Goal: Task Accomplishment & Management: Manage account settings

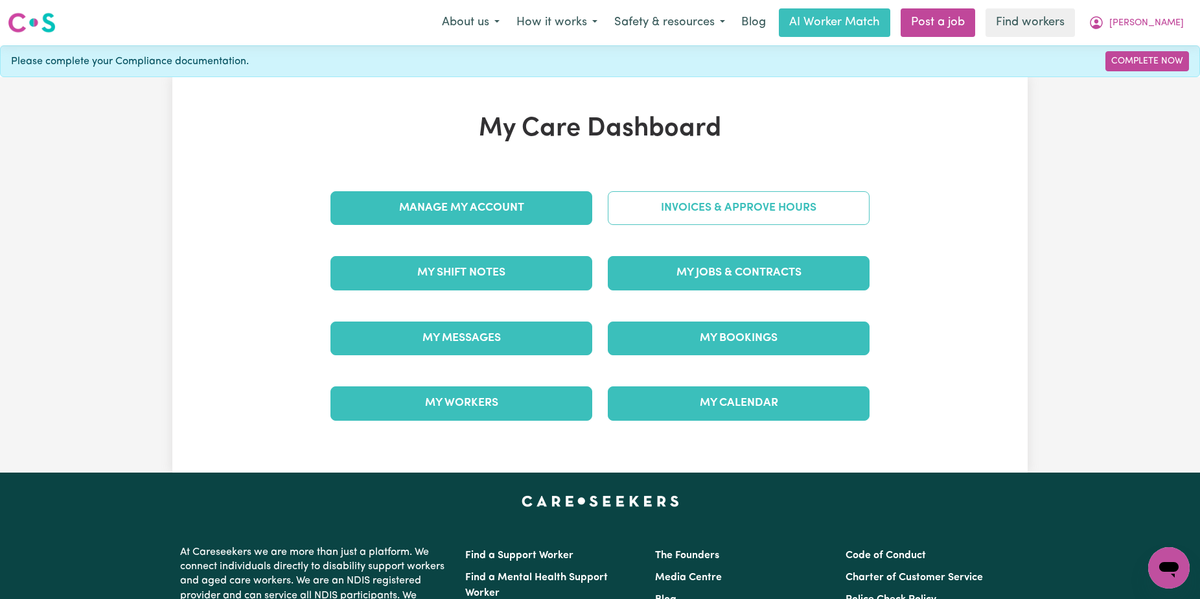
click at [802, 205] on link "Invoices & Approve Hours" at bounding box center [739, 208] width 262 height 34
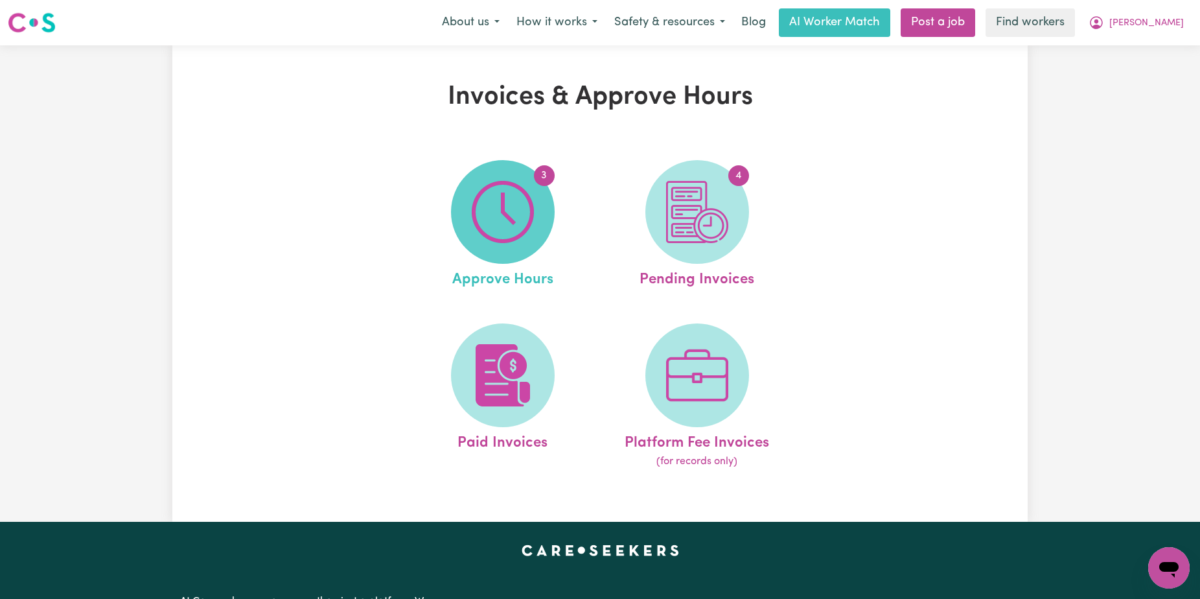
click at [529, 179] on span "3" at bounding box center [503, 212] width 104 height 104
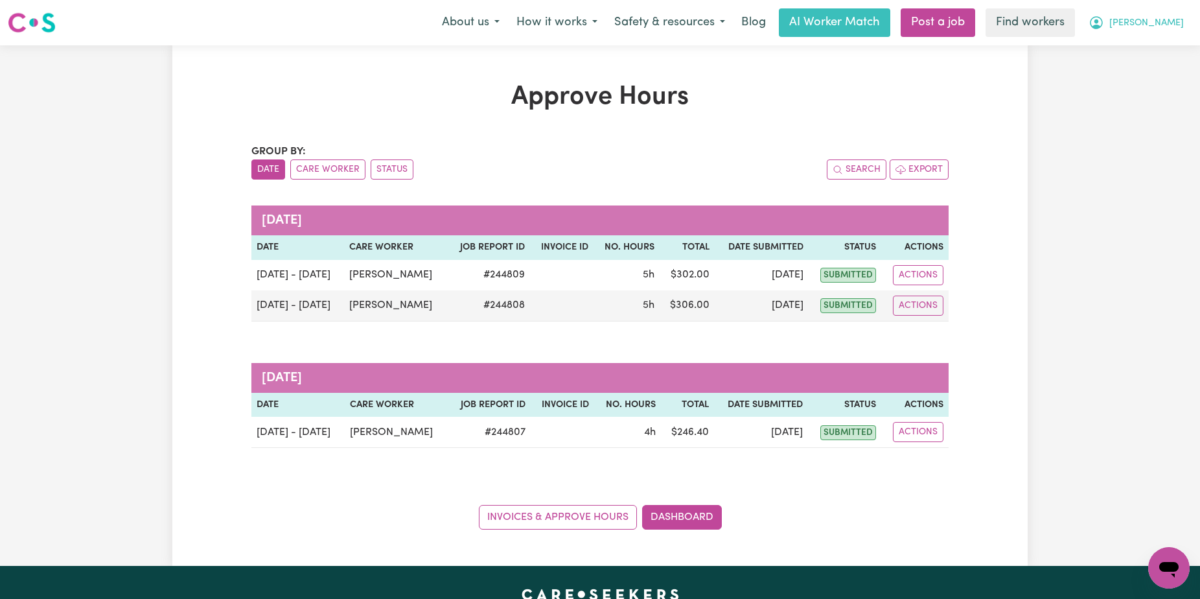
click at [1154, 25] on span "[PERSON_NAME]" at bounding box center [1146, 23] width 75 height 14
click at [1136, 86] on link "Logout" at bounding box center [1140, 74] width 102 height 25
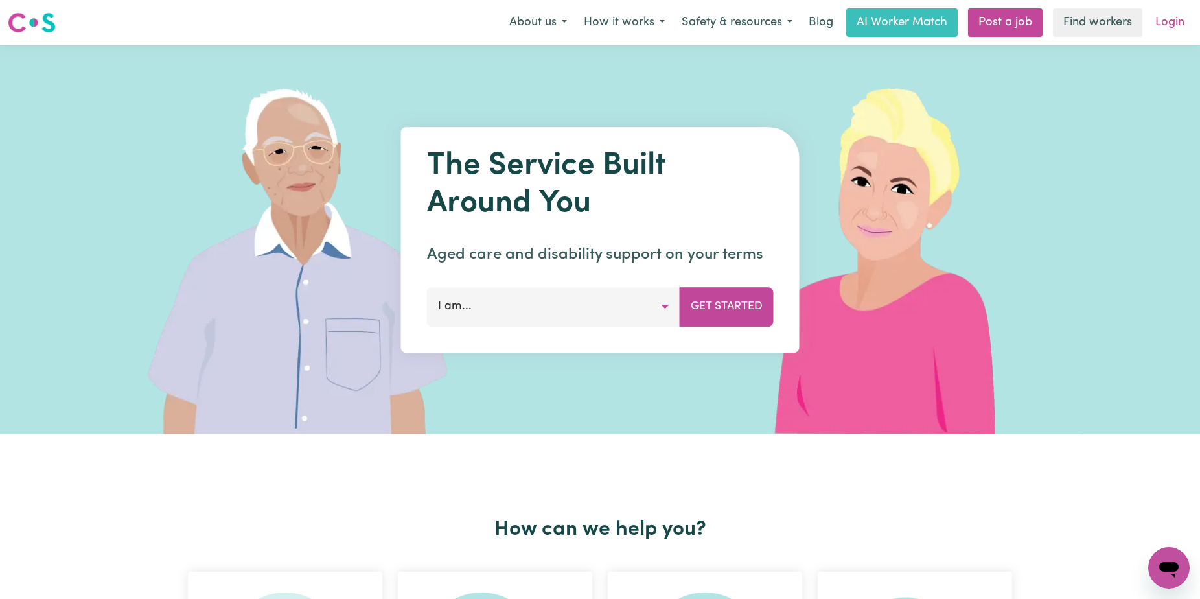
click at [1180, 27] on link "Login" at bounding box center [1169, 22] width 45 height 29
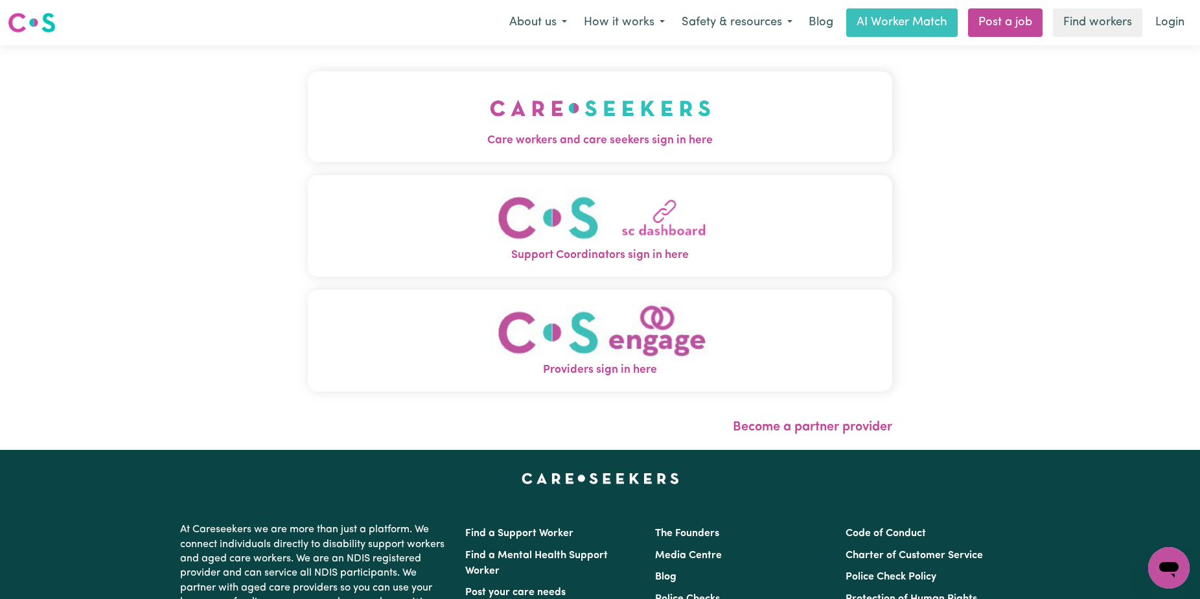
click at [463, 169] on div "Care workers and care seekers sign in here Support Coordinators sign in here Pr…" at bounding box center [600, 237] width 584 height 333
click at [468, 146] on span "Care workers and care seekers sign in here" at bounding box center [600, 140] width 584 height 17
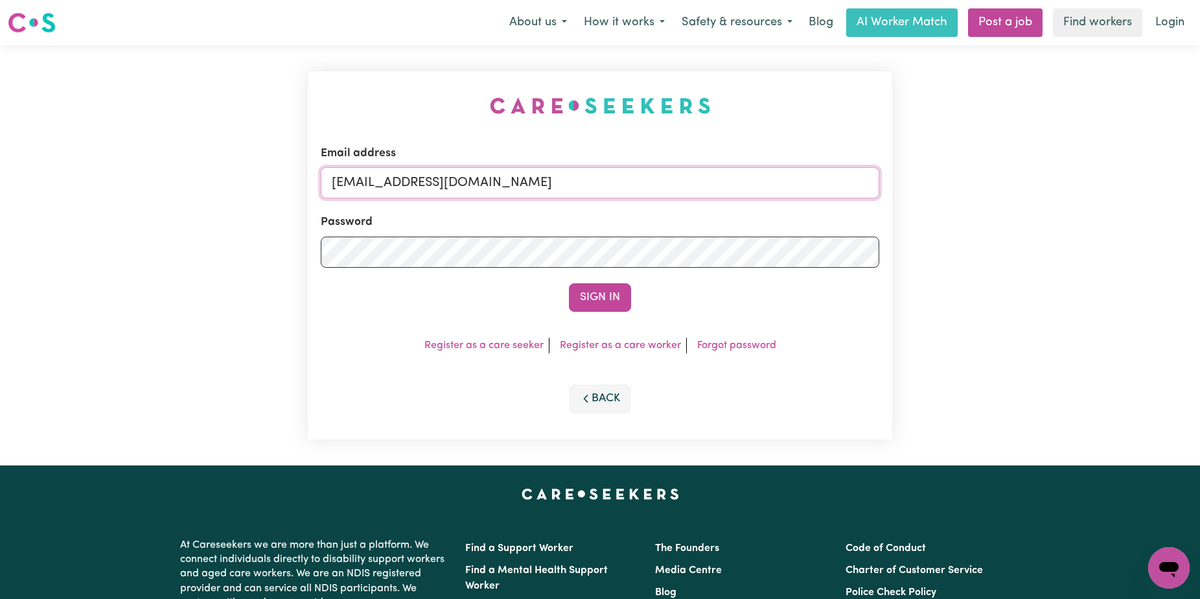
drag, startPoint x: 728, startPoint y: 186, endPoint x: 402, endPoint y: 185, distance: 325.9
click at [402, 185] on input "[EMAIL_ADDRESS][DOMAIN_NAME]" at bounding box center [600, 182] width 558 height 31
paste input "JudithWhiteKNC"
type input "[EMAIL_ADDRESS][DOMAIN_NAME]"
click at [569, 283] on button "Sign In" at bounding box center [600, 297] width 62 height 29
